Goal: Communication & Community: Connect with others

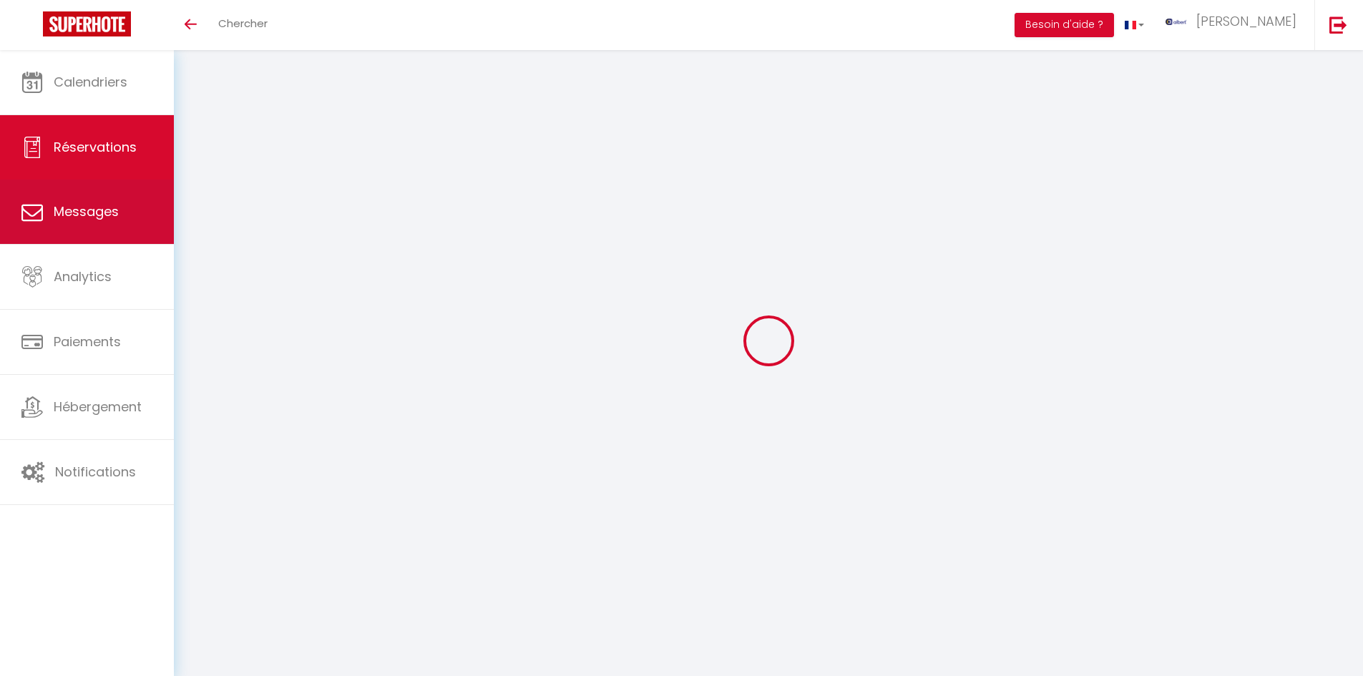
click at [72, 224] on link "Messages" at bounding box center [87, 212] width 174 height 64
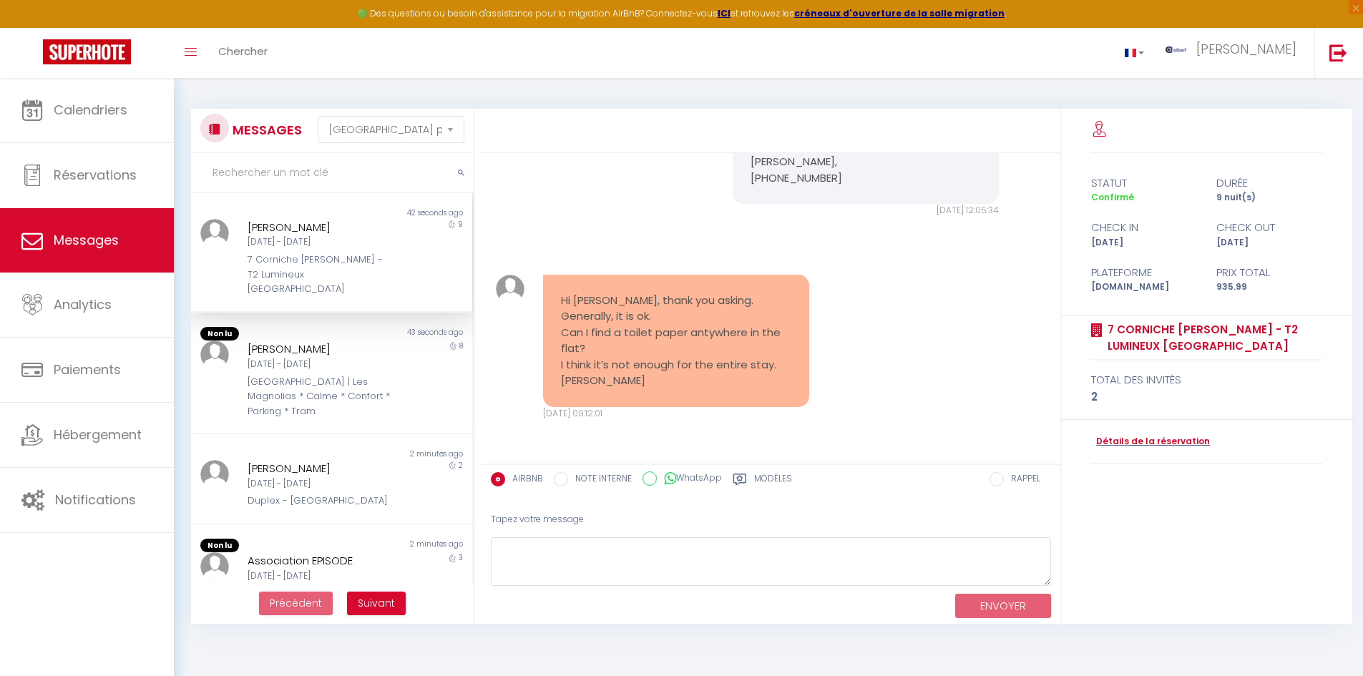
click at [293, 164] on input "text" at bounding box center [332, 173] width 283 height 40
type input "z"
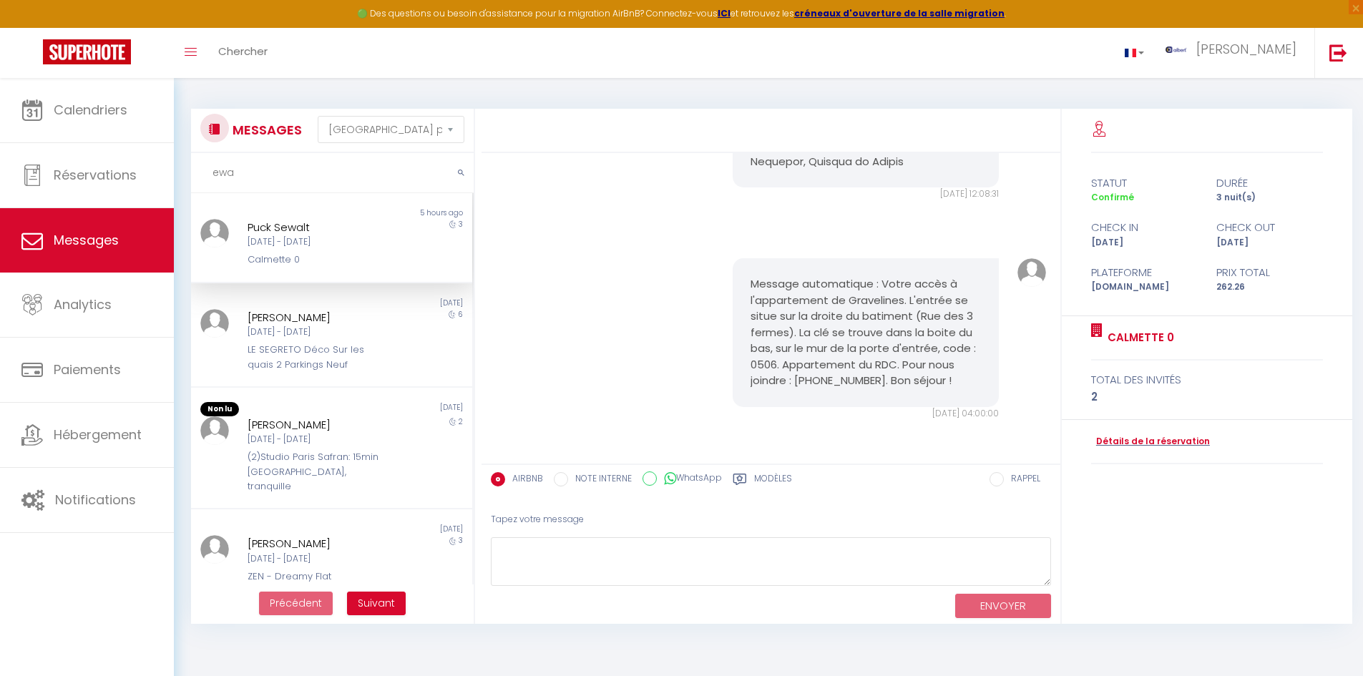
scroll to position [994, 0]
type input "ewa"
click at [323, 551] on div "Ewa Piwkowska-Maliszewska" at bounding box center [320, 543] width 145 height 17
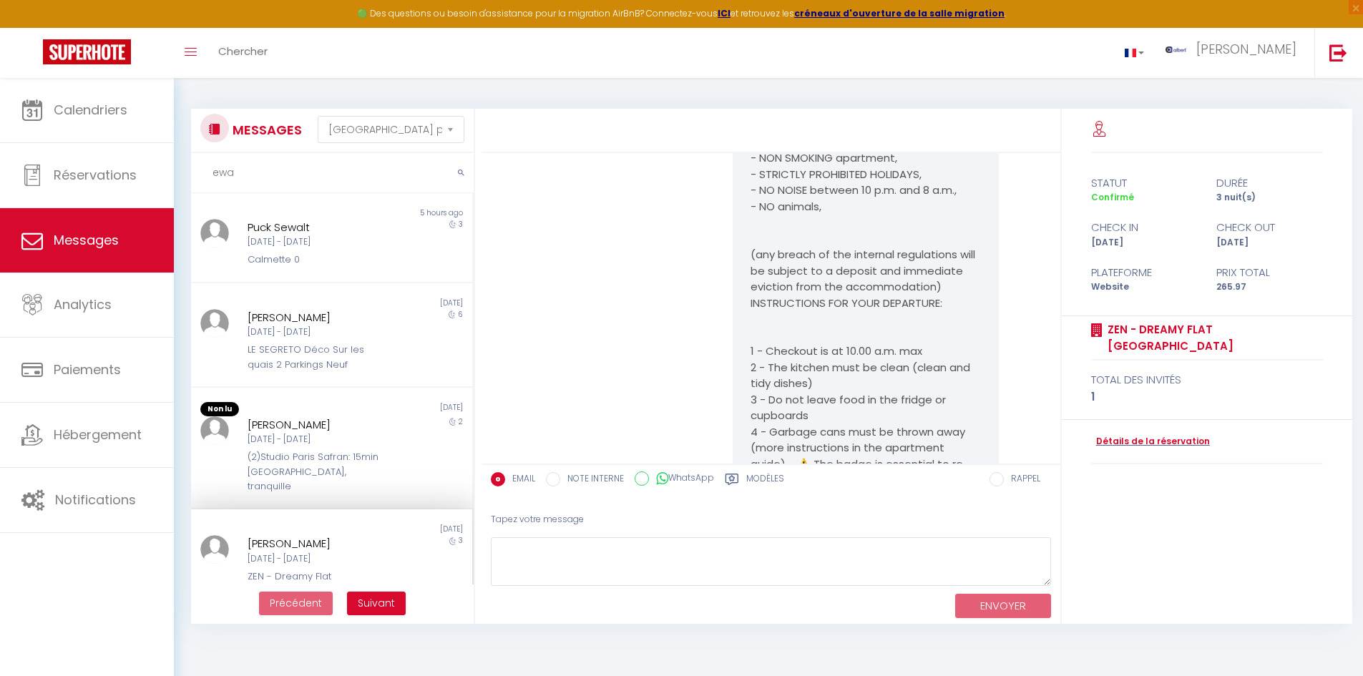
scroll to position [4140, 0]
